Goal: Task Accomplishment & Management: Manage account settings

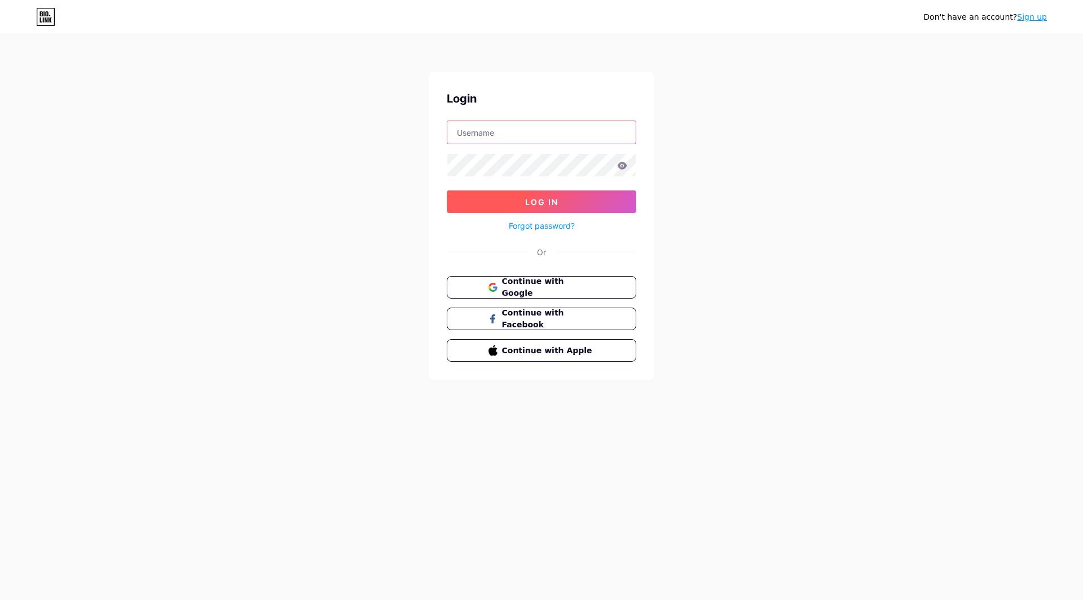
type input "[EMAIL_ADDRESS][DOMAIN_NAME]"
click at [550, 205] on span "Log In" at bounding box center [541, 202] width 33 height 10
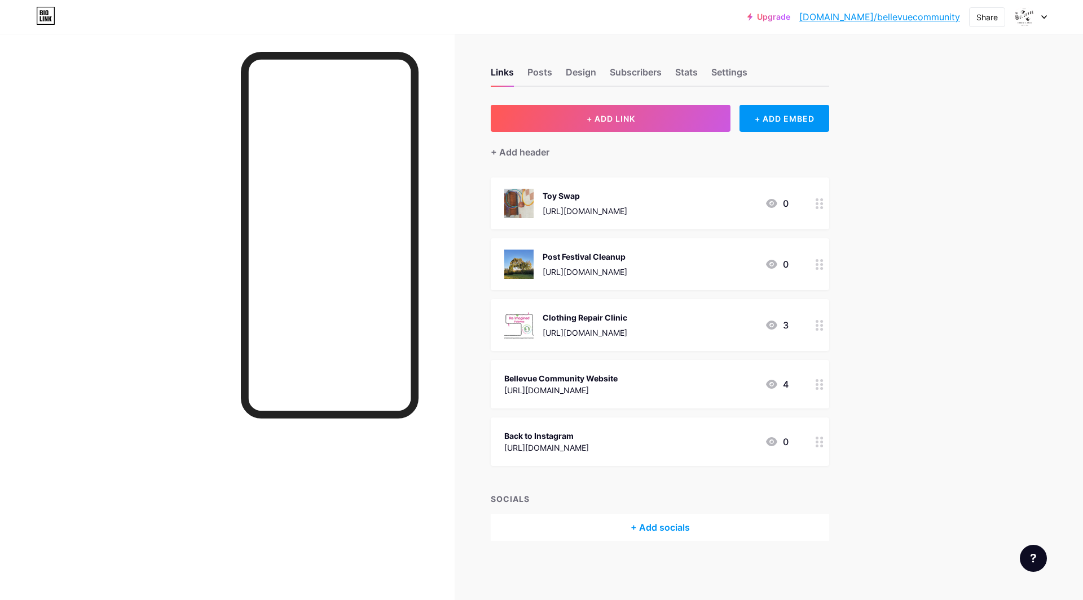
click at [818, 211] on div at bounding box center [819, 204] width 19 height 52
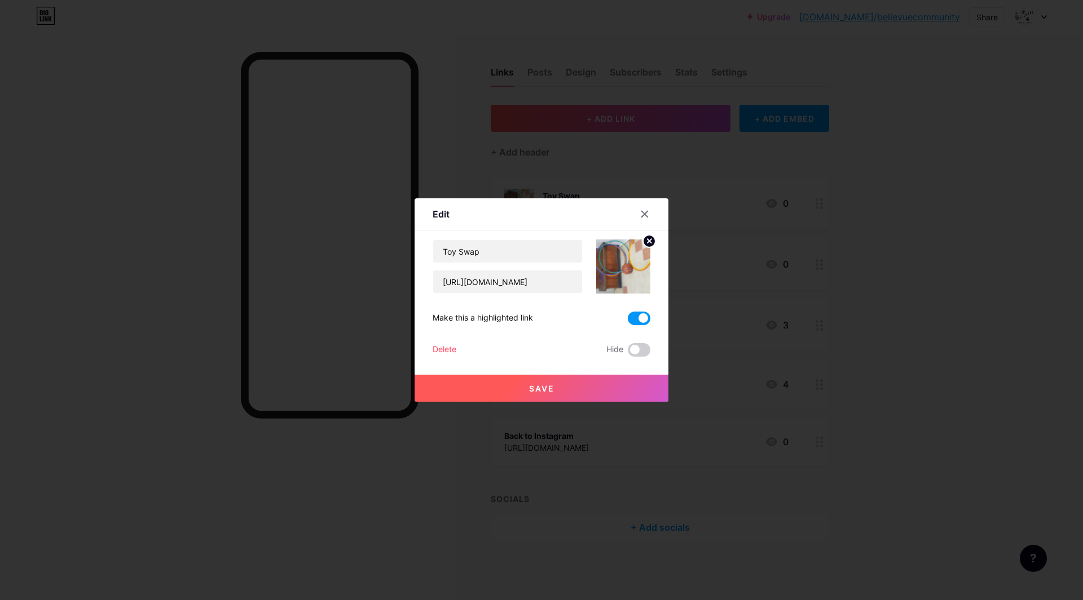
click at [436, 348] on div "Delete" at bounding box center [444, 350] width 24 height 14
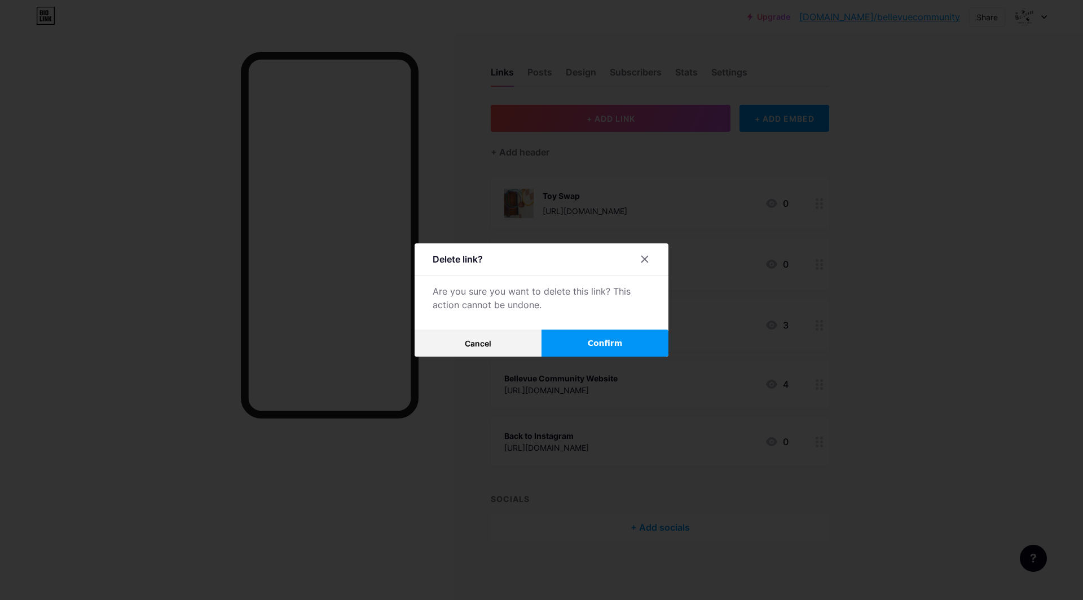
click at [631, 340] on button "Confirm" at bounding box center [604, 343] width 127 height 27
click at [609, 347] on span at bounding box center [604, 343] width 15 height 15
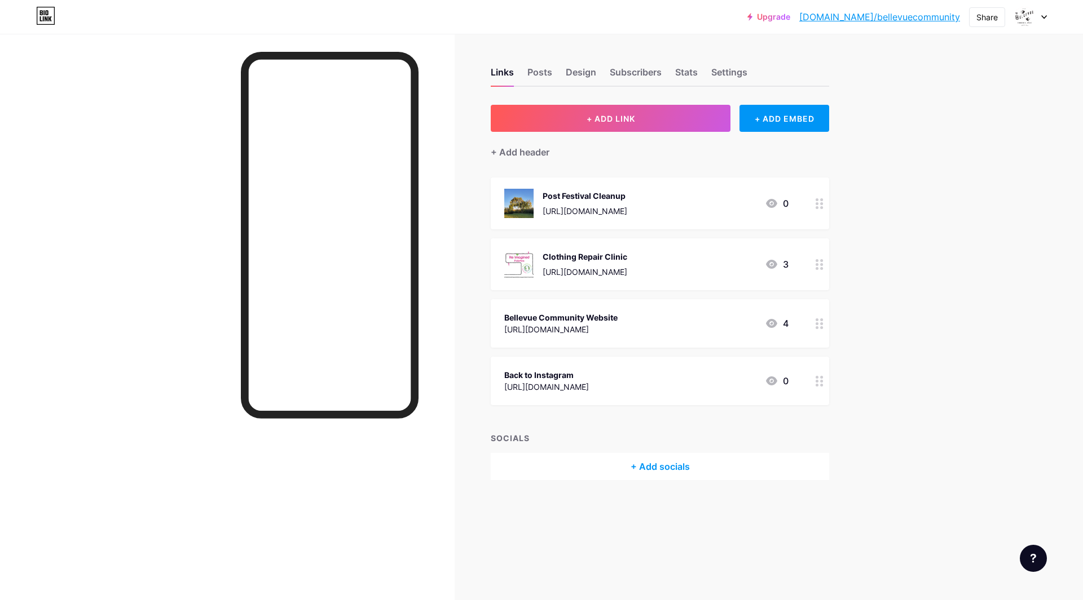
click at [812, 206] on div at bounding box center [819, 204] width 19 height 52
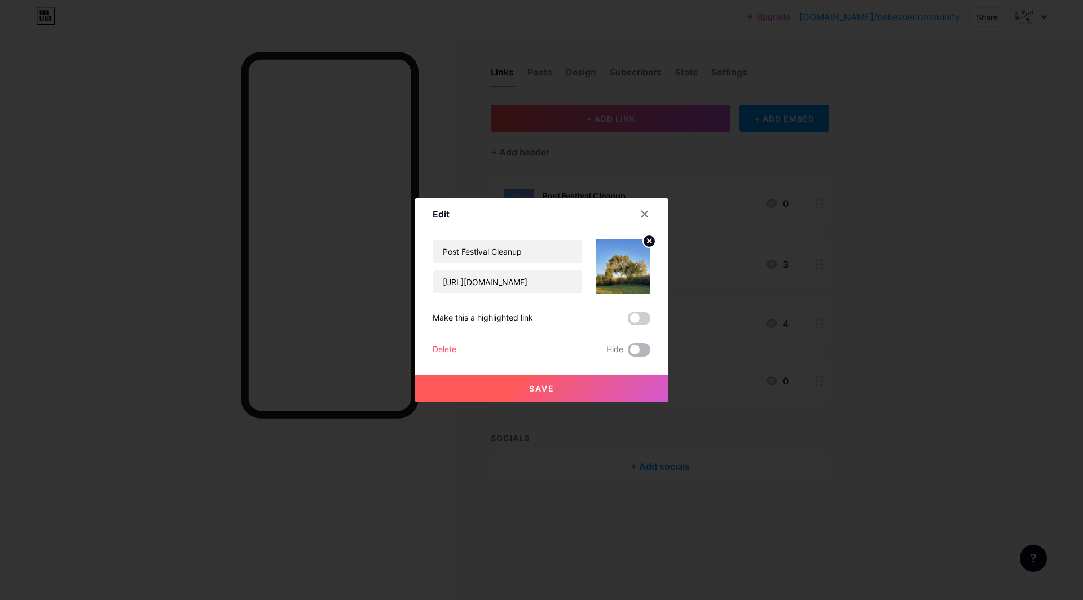
click at [644, 344] on span at bounding box center [639, 350] width 23 height 14
click at [628, 353] on input "checkbox" at bounding box center [628, 353] width 0 height 0
click at [631, 345] on span at bounding box center [639, 350] width 23 height 14
click at [628, 353] on input "checkbox" at bounding box center [628, 353] width 0 height 0
click at [633, 348] on span at bounding box center [639, 350] width 23 height 14
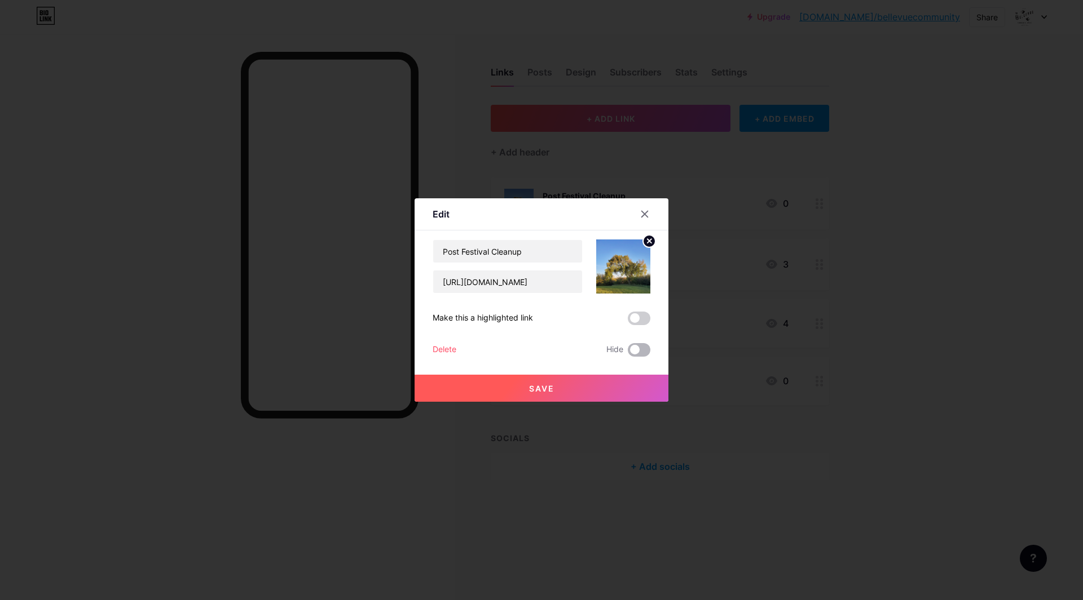
click at [628, 353] on input "checkbox" at bounding box center [628, 353] width 0 height 0
click at [616, 390] on button "Save" at bounding box center [541, 388] width 254 height 27
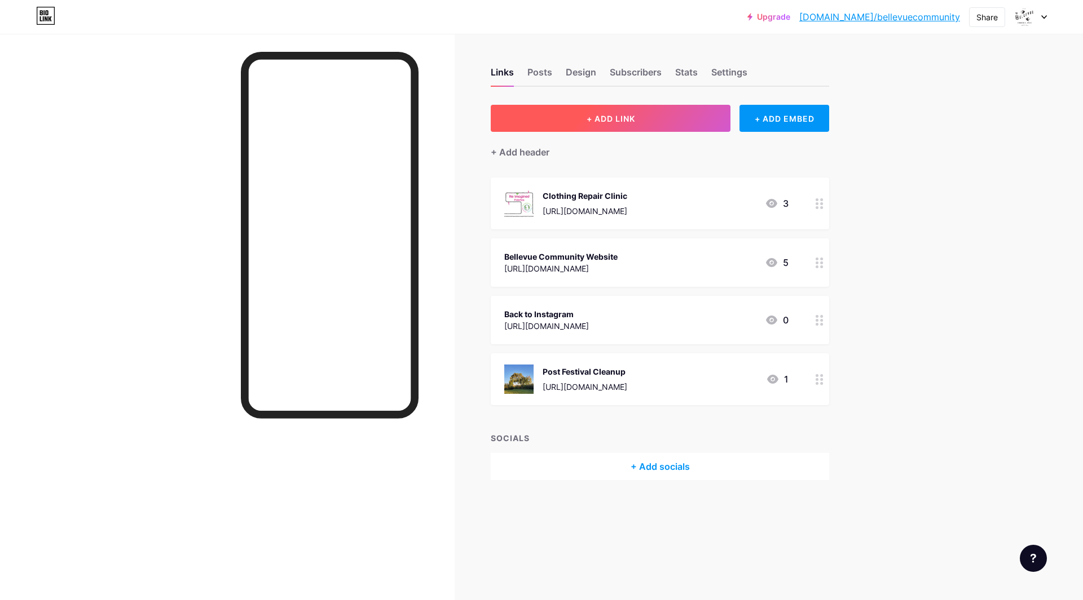
click at [551, 123] on button "+ ADD LINK" at bounding box center [611, 118] width 240 height 27
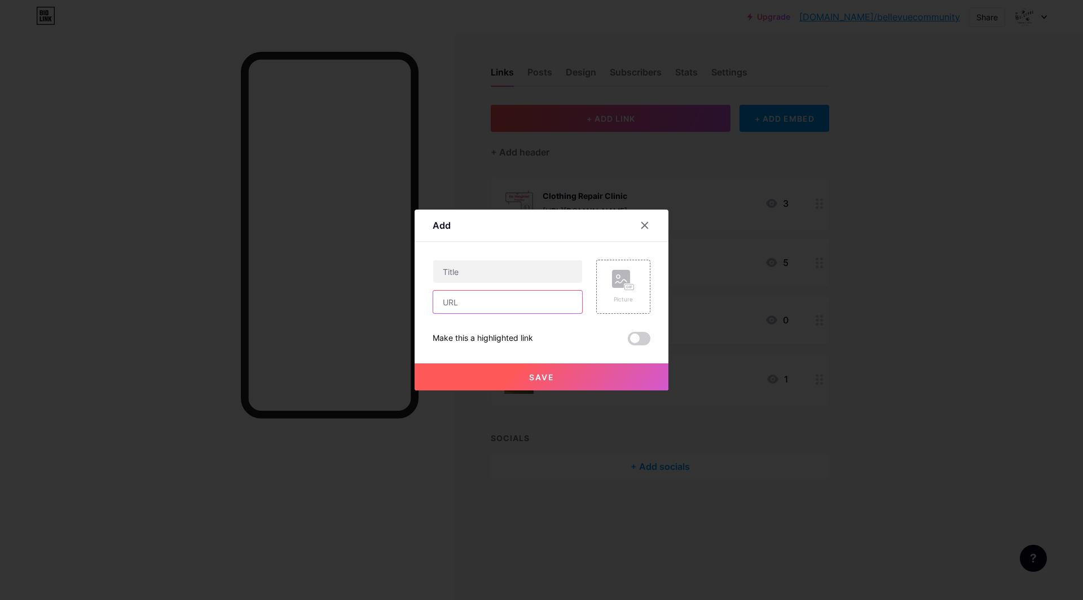
click at [491, 310] on input "text" at bounding box center [507, 302] width 149 height 23
paste input "[URL][DOMAIN_NAME]"
type input "[URL][DOMAIN_NAME]"
click at [472, 271] on input "text" at bounding box center [507, 271] width 149 height 23
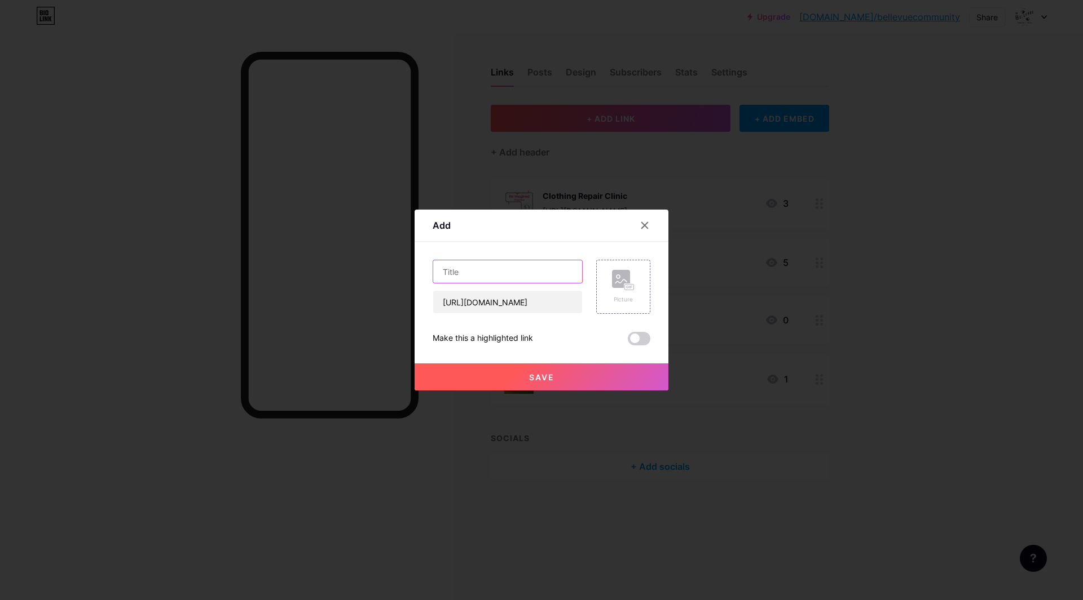
scroll to position [0, 0]
click at [632, 290] on rect at bounding box center [629, 288] width 9 height 6
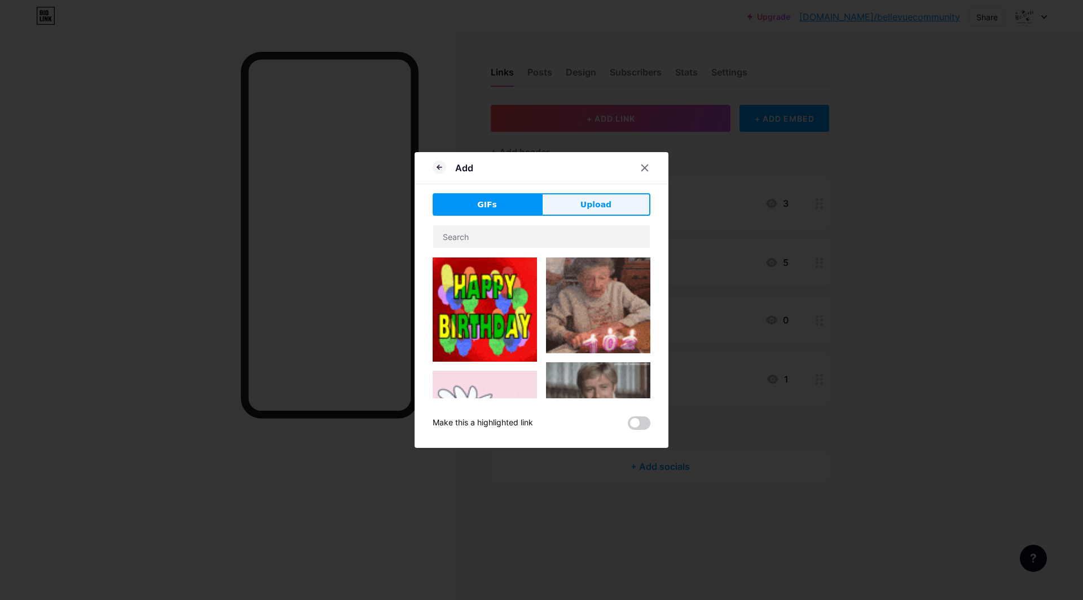
click at [597, 214] on button "Upload" at bounding box center [595, 204] width 109 height 23
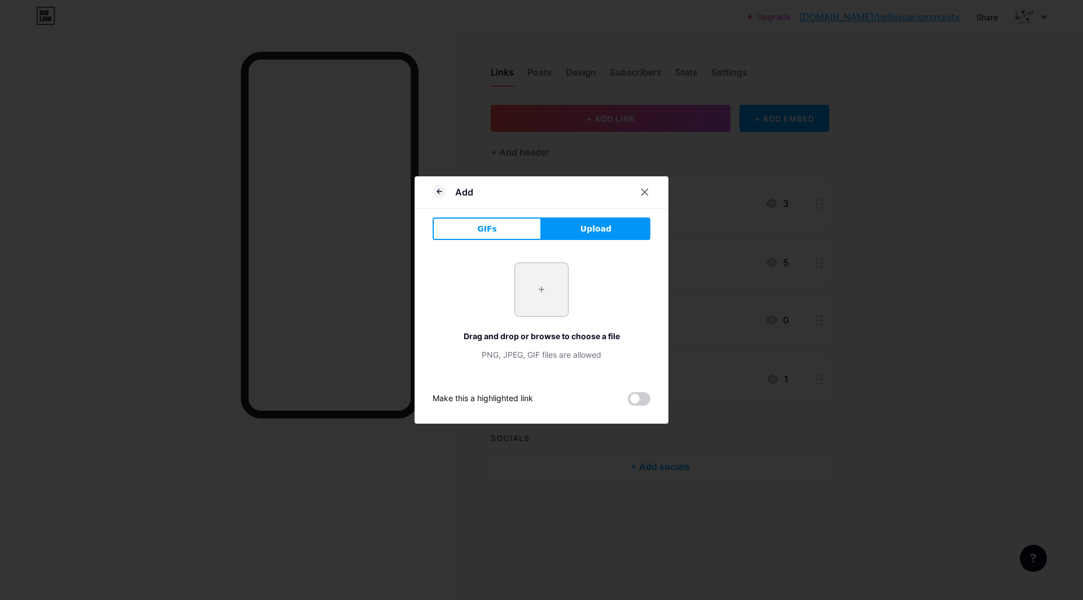
click at [534, 295] on input "file" at bounding box center [541, 289] width 53 height 53
type input "C:\fakepath\548216336_1214218930739484_5649265708882462310_n.jpg"
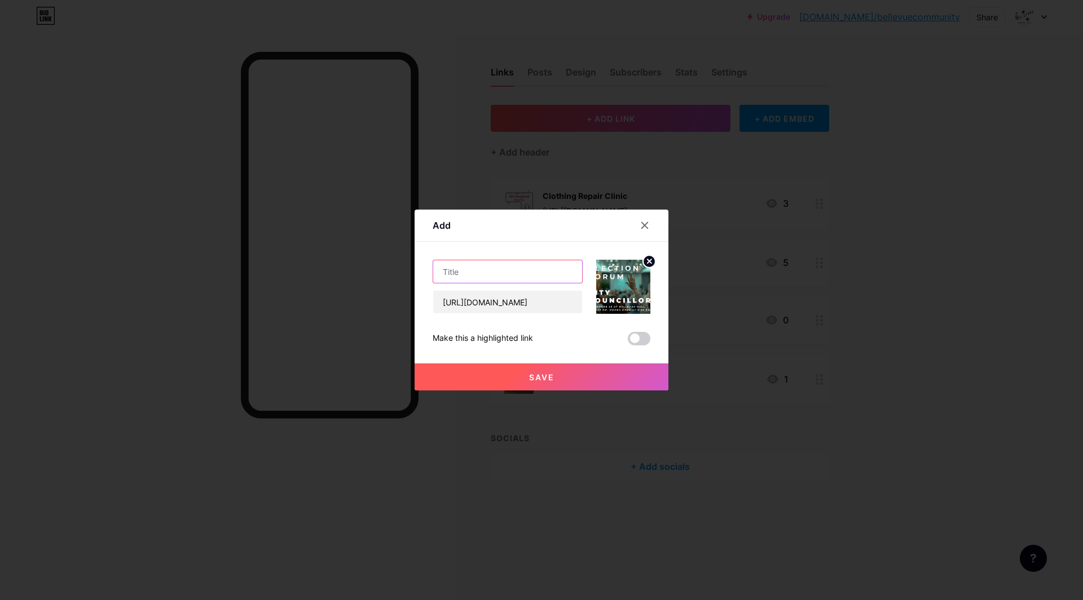
click at [501, 269] on input "text" at bounding box center [507, 271] width 149 height 23
type input "Candidate Forum Questions"
click at [652, 336] on div "Add Content YouTube Play YouTube video without leaving your page. ADD Vimeo Pla…" at bounding box center [541, 300] width 254 height 181
click at [641, 337] on span at bounding box center [639, 339] width 23 height 14
click at [628, 342] on input "checkbox" at bounding box center [628, 342] width 0 height 0
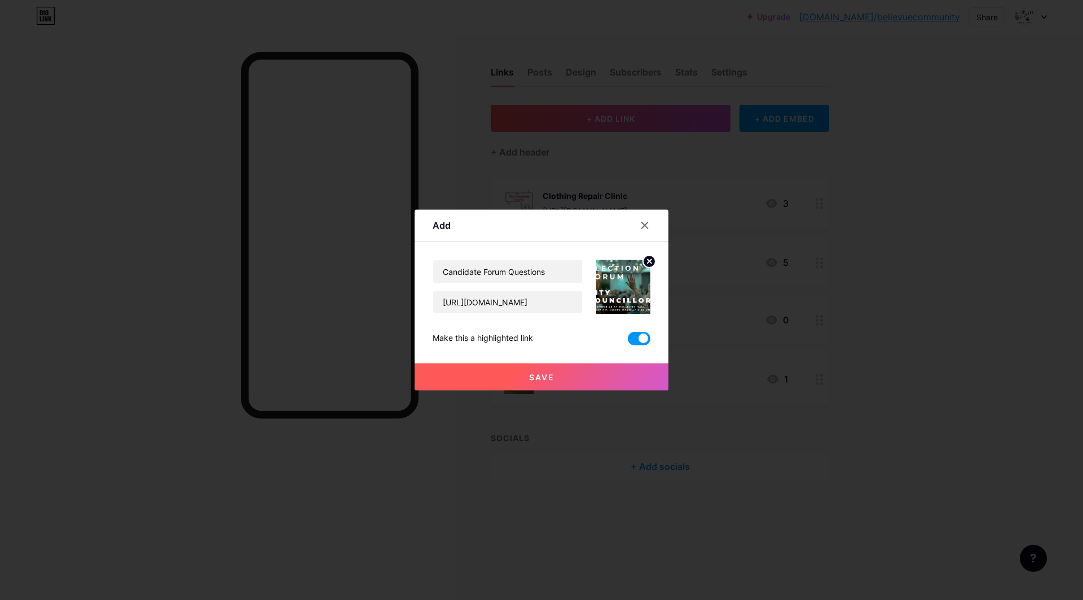
click at [632, 369] on button "Save" at bounding box center [541, 377] width 254 height 27
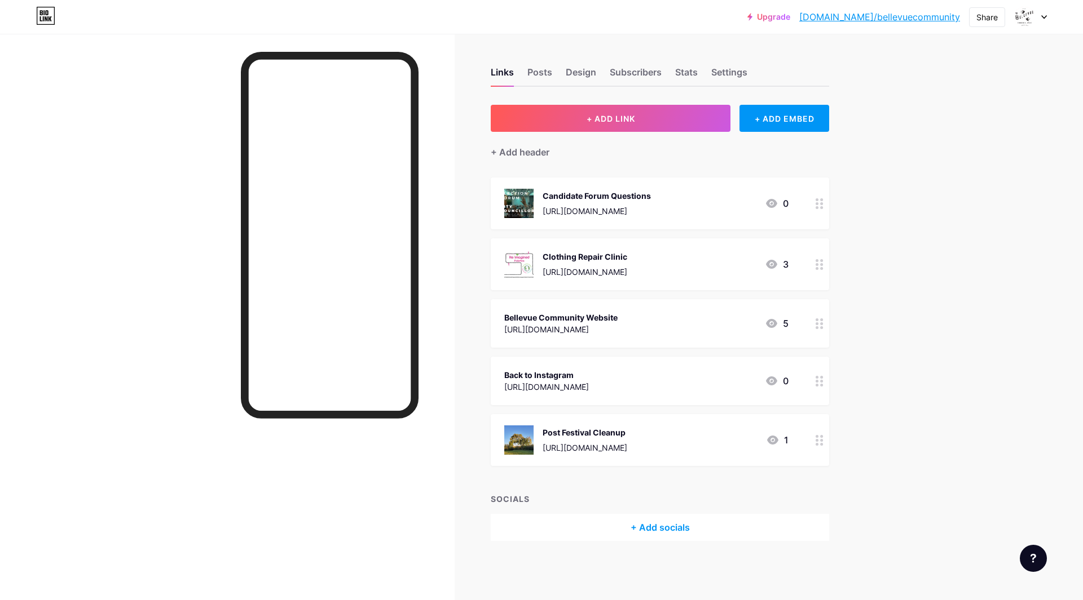
click at [820, 213] on div at bounding box center [819, 204] width 19 height 52
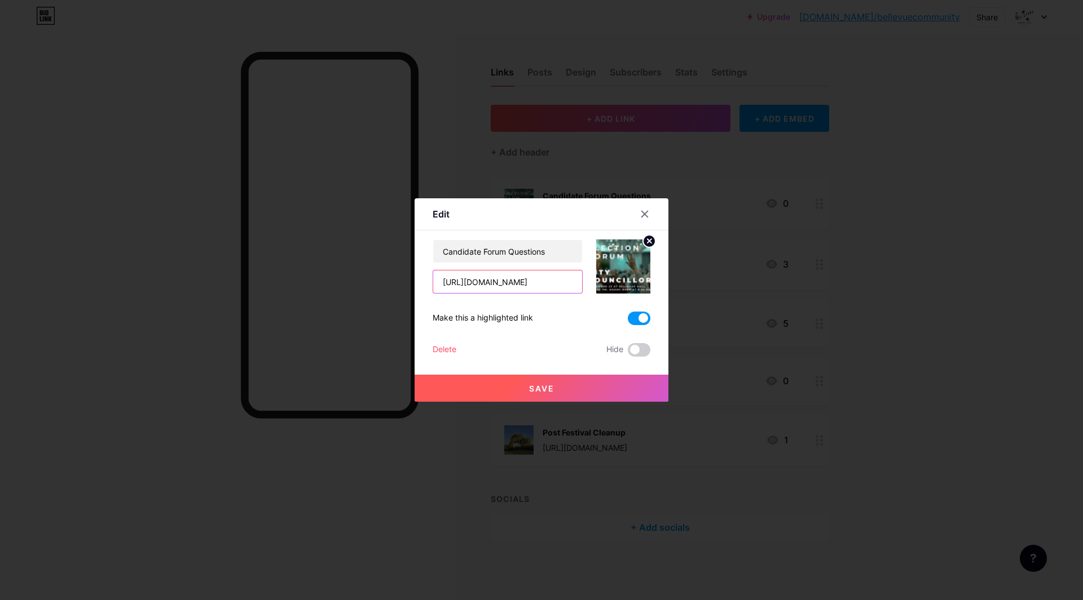
click at [486, 285] on input "[URL][DOMAIN_NAME]" at bounding box center [507, 282] width 149 height 23
click at [488, 284] on input "[URL][DOMAIN_NAME]" at bounding box center [507, 282] width 149 height 23
click at [533, 390] on span "Save" at bounding box center [541, 389] width 25 height 10
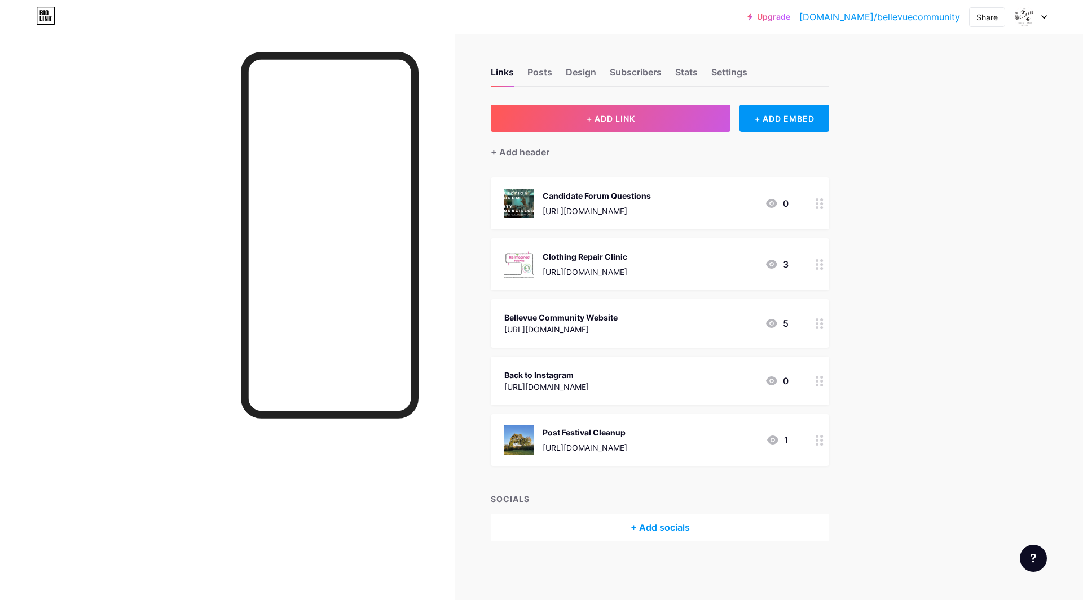
click at [816, 214] on div at bounding box center [819, 204] width 19 height 52
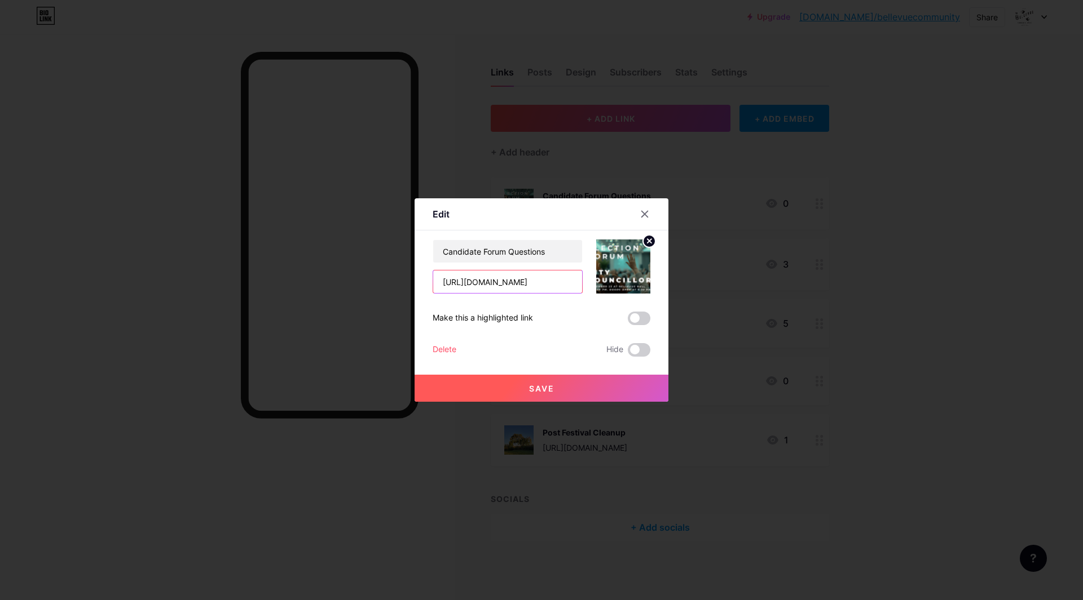
click at [524, 285] on input "[URL][DOMAIN_NAME]" at bounding box center [507, 282] width 149 height 23
drag, startPoint x: 440, startPoint y: 280, endPoint x: 1779, endPoint y: 439, distance: 1349.0
click at [1082, 439] on html "Upgrade [DOMAIN_NAME]/bellev... [DOMAIN_NAME]/bellevuecommunity Share Switch ac…" at bounding box center [541, 300] width 1083 height 600
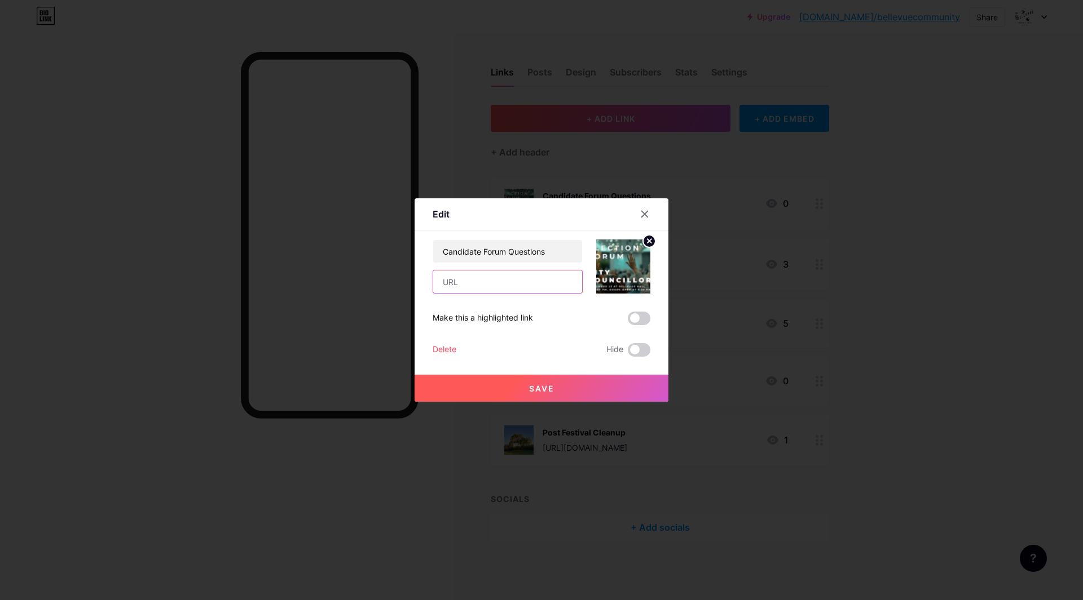
paste input "[URL][DOMAIN_NAME]"
type input "[URL][DOMAIN_NAME]"
click at [578, 387] on button "Save" at bounding box center [541, 388] width 254 height 27
